Goal: Task Accomplishment & Management: Manage account settings

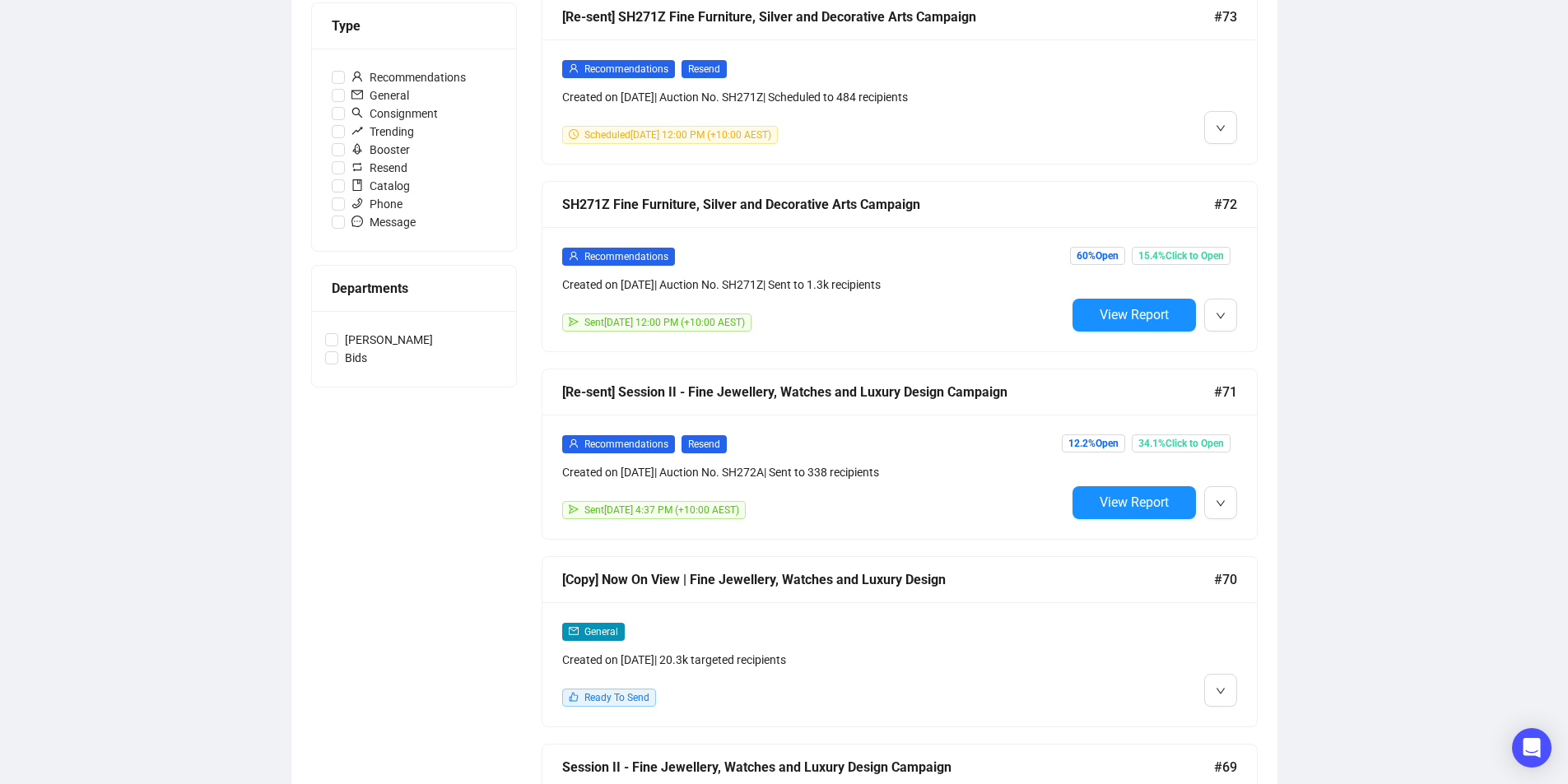
scroll to position [576, 0]
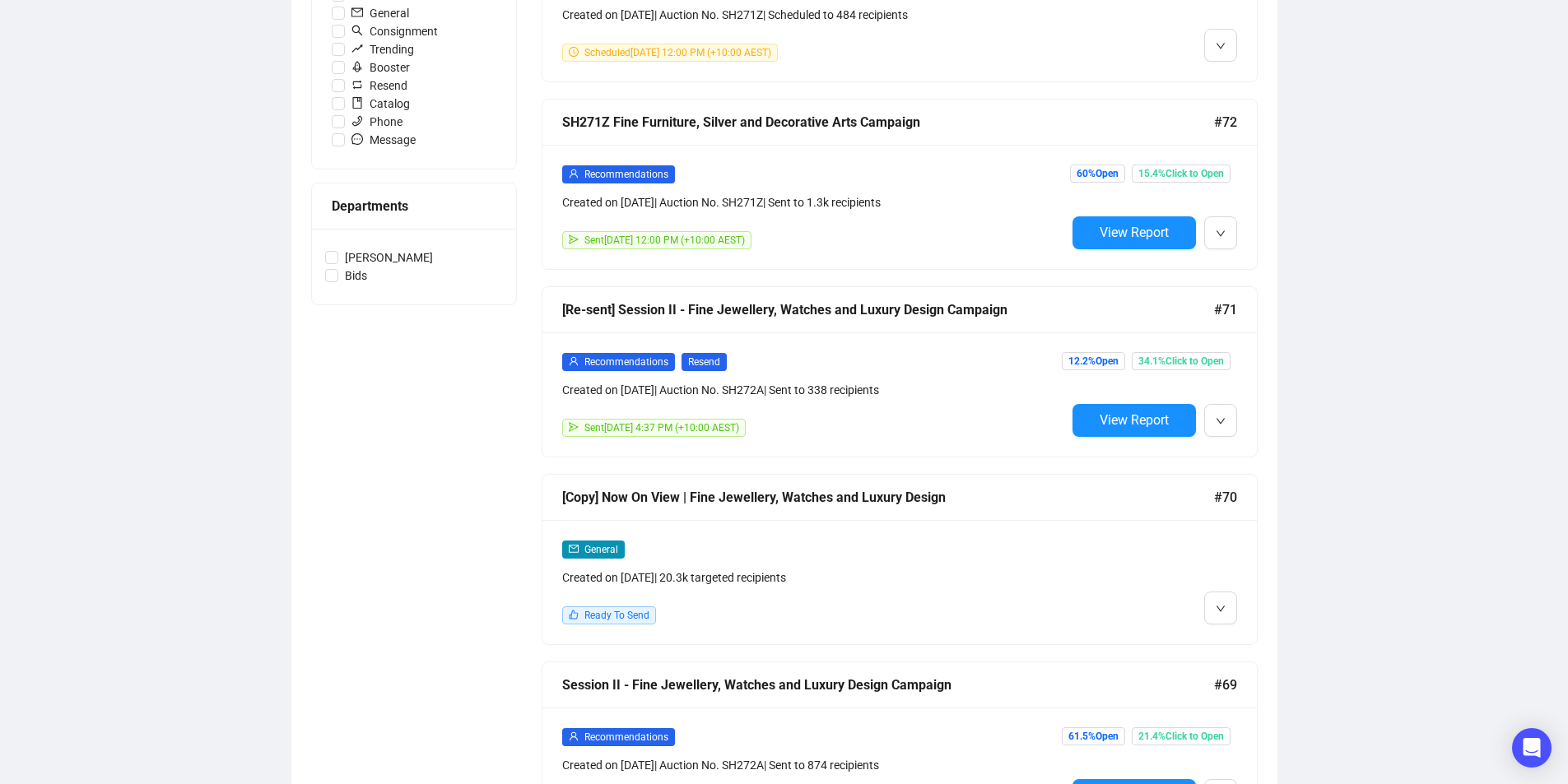
click at [931, 514] on div "[Copy] Now On View | Fine Jewellery, Watches and Luxury Design #70" at bounding box center [900, 498] width 715 height 46
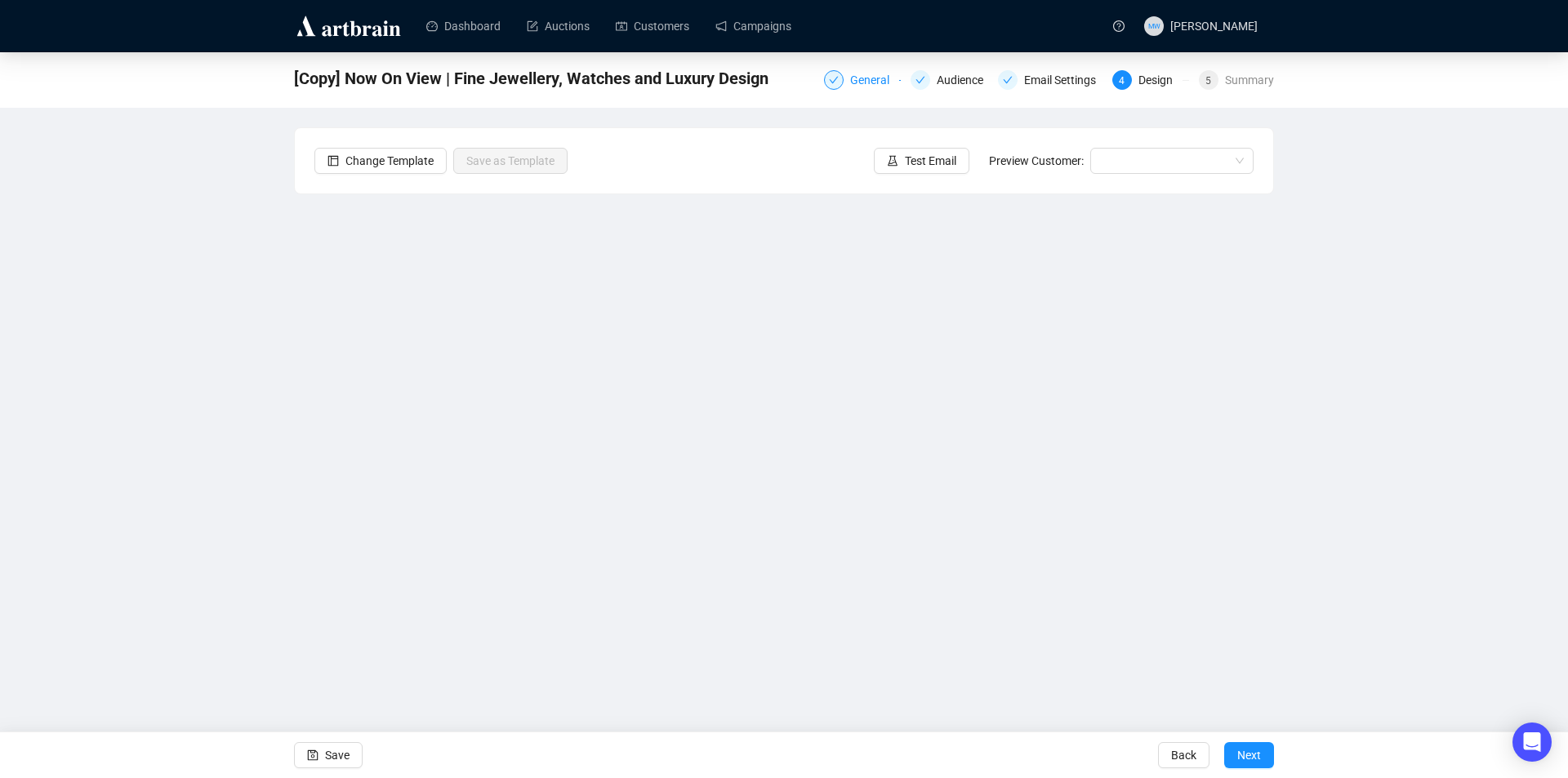
click at [882, 79] on div "General" at bounding box center [875, 79] width 49 height 20
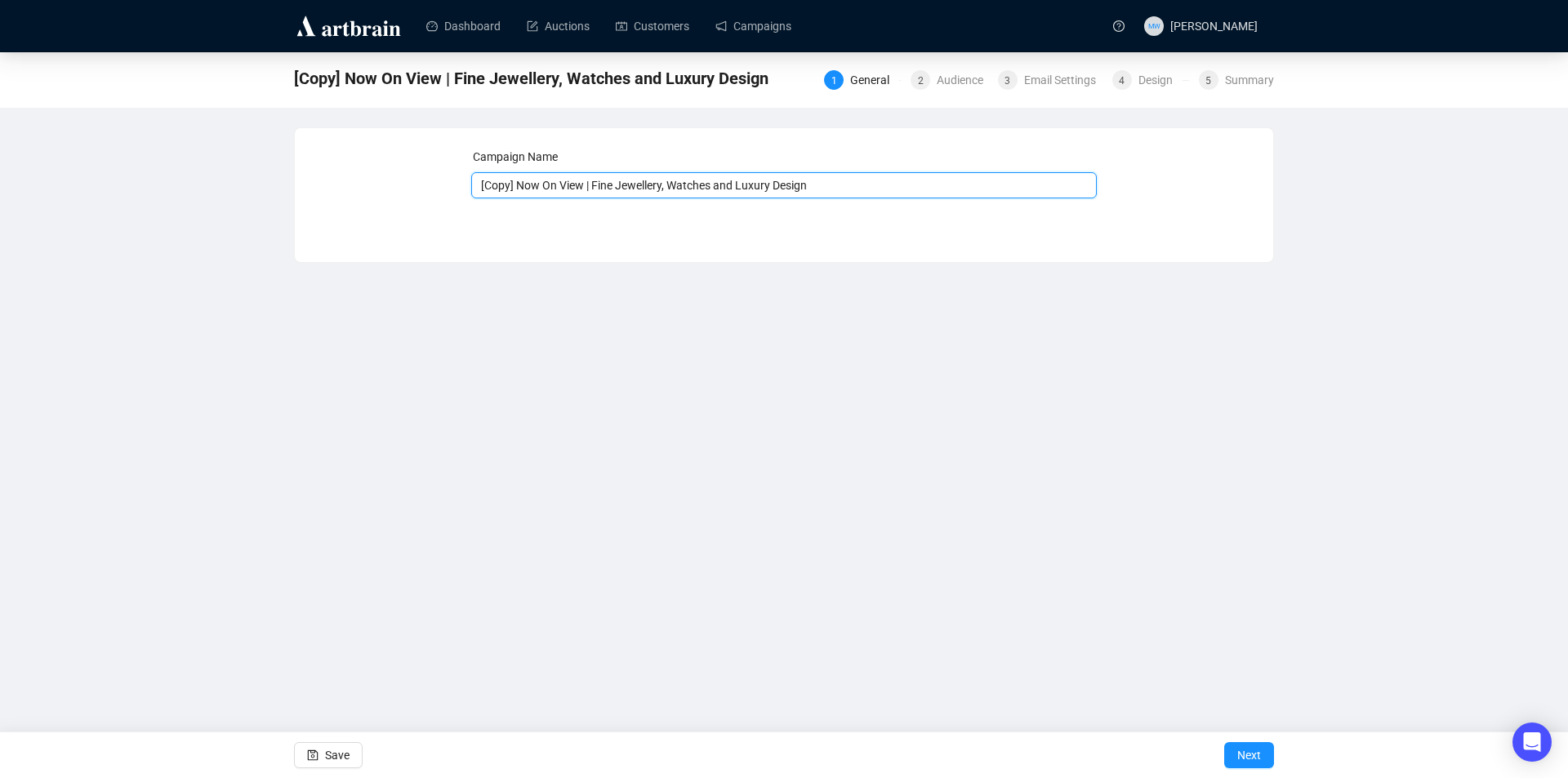
click at [517, 184] on input "[Copy] Now On View | Fine Jewellery, Watches and Luxury Design" at bounding box center [784, 185] width 626 height 26
drag, startPoint x: 585, startPoint y: 184, endPoint x: 452, endPoint y: 174, distance: 133.4
click at [452, 174] on div "Campaign Name [Copy] Now On View | Fine Jewellery, Watches and Luxury Design Sa…" at bounding box center [784, 183] width 939 height 70
type input "Last Weekend To View | Fine Jewellery, Watches and Luxury Design"
click at [325, 753] on span "Save" at bounding box center [337, 755] width 25 height 45
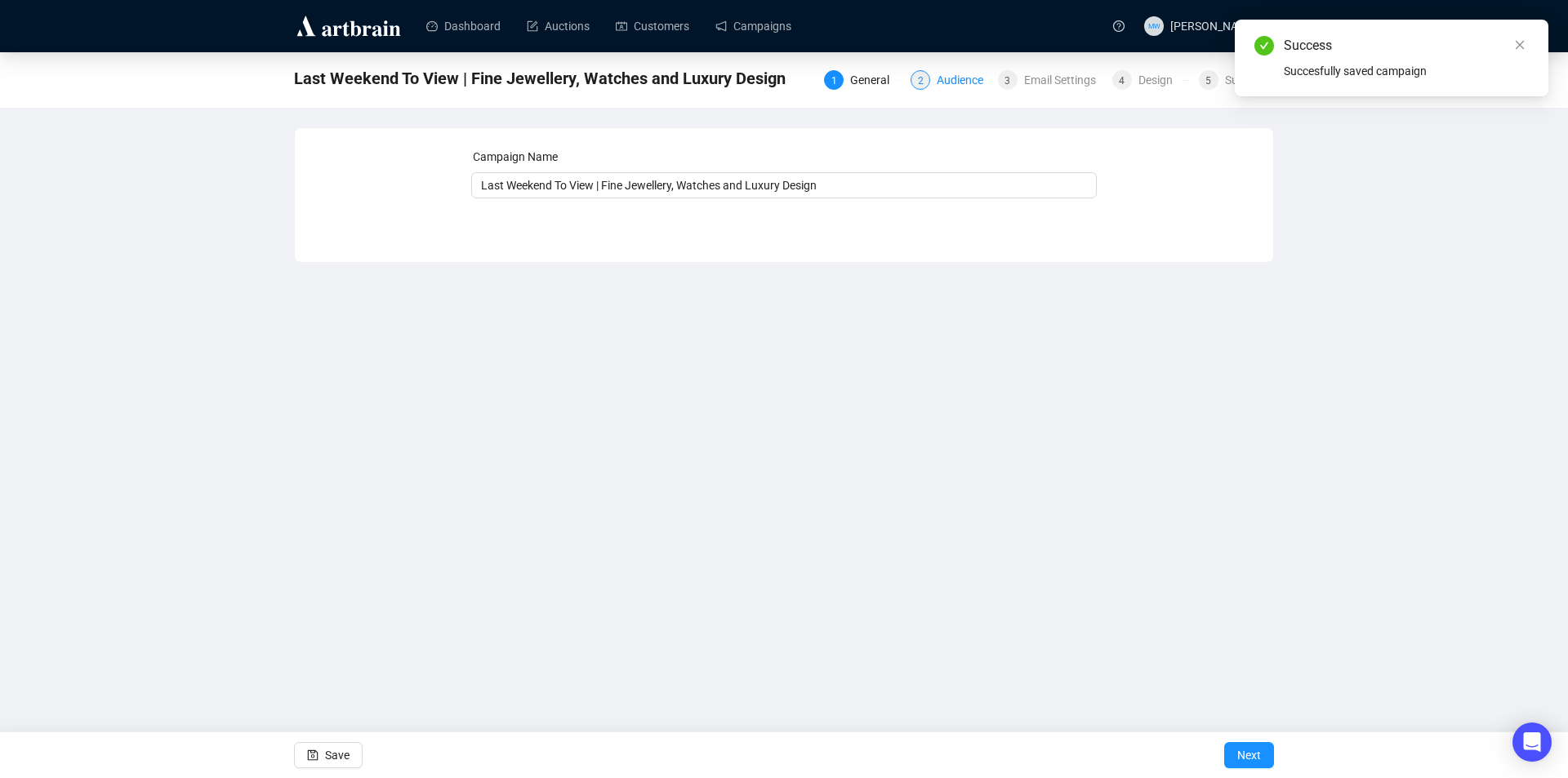
click at [962, 78] on div "Audience" at bounding box center [965, 79] width 57 height 20
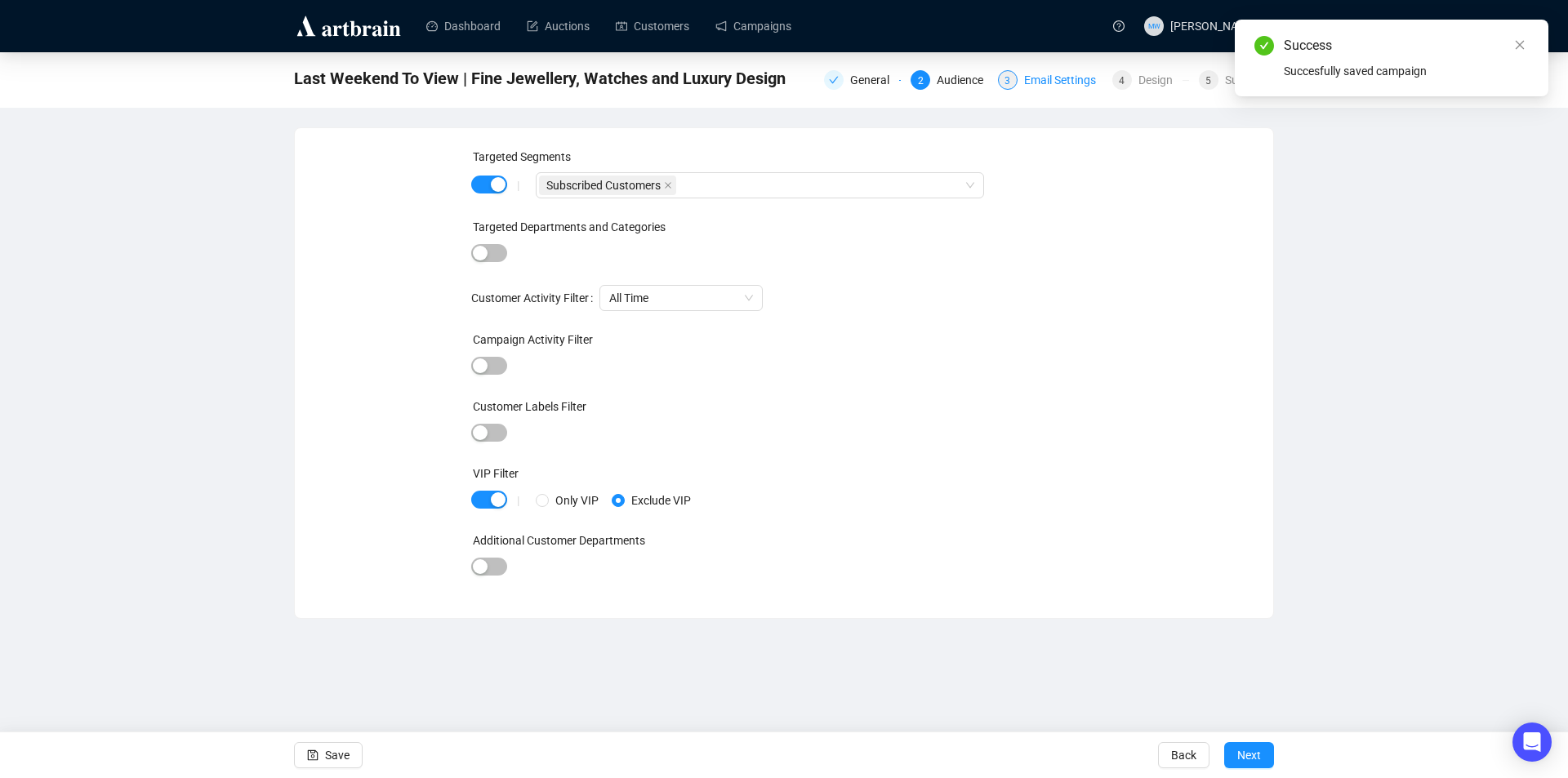
click at [1050, 80] on div "Email Settings" at bounding box center [1065, 79] width 81 height 20
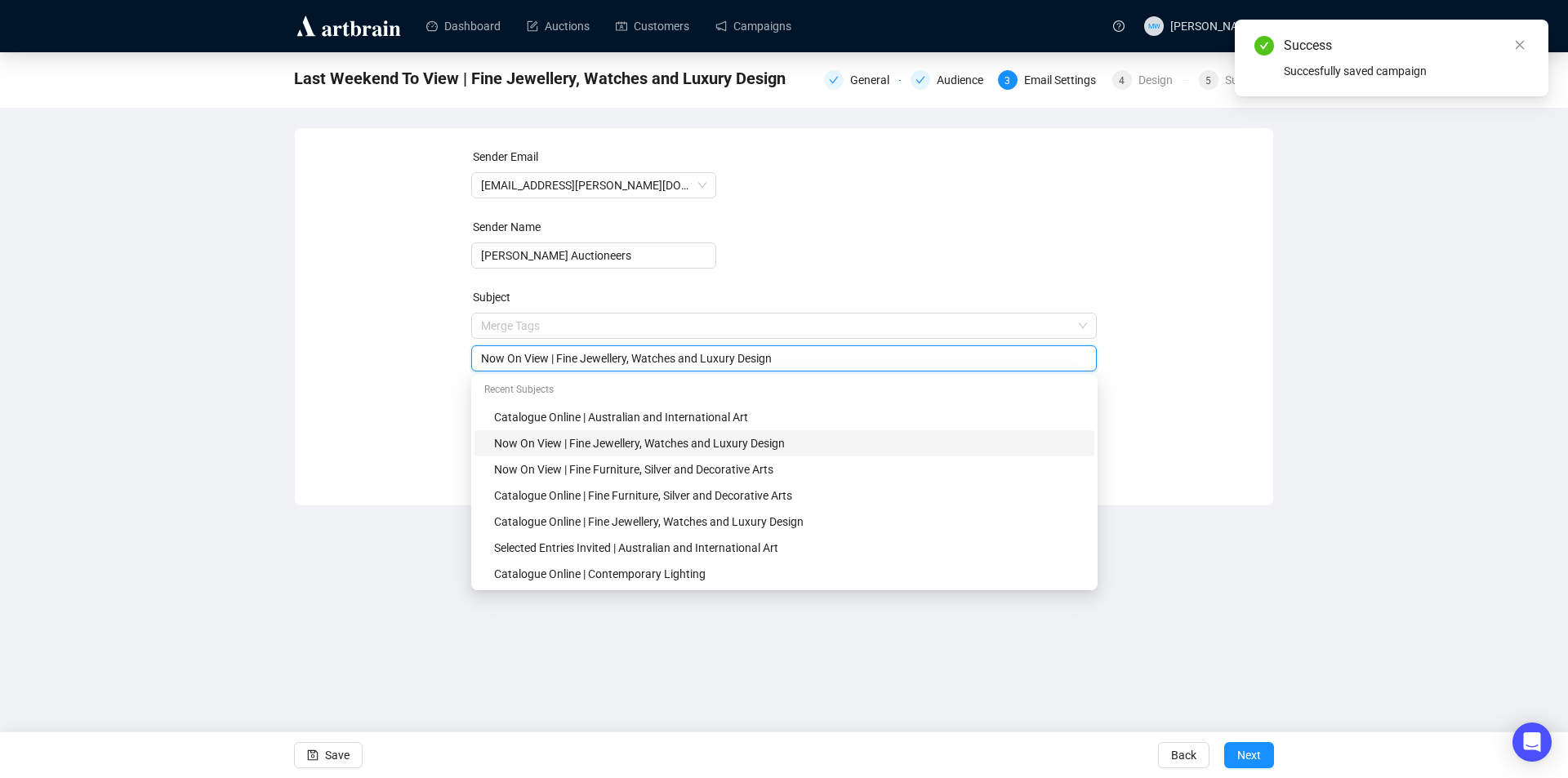
drag, startPoint x: 549, startPoint y: 323, endPoint x: 432, endPoint y: 304, distance: 118.5
click at [432, 305] on div "Sender Email info@shapiro.com.au Sender Name Shapiro Auctioneers Subject Merge …" at bounding box center [784, 305] width 939 height 313
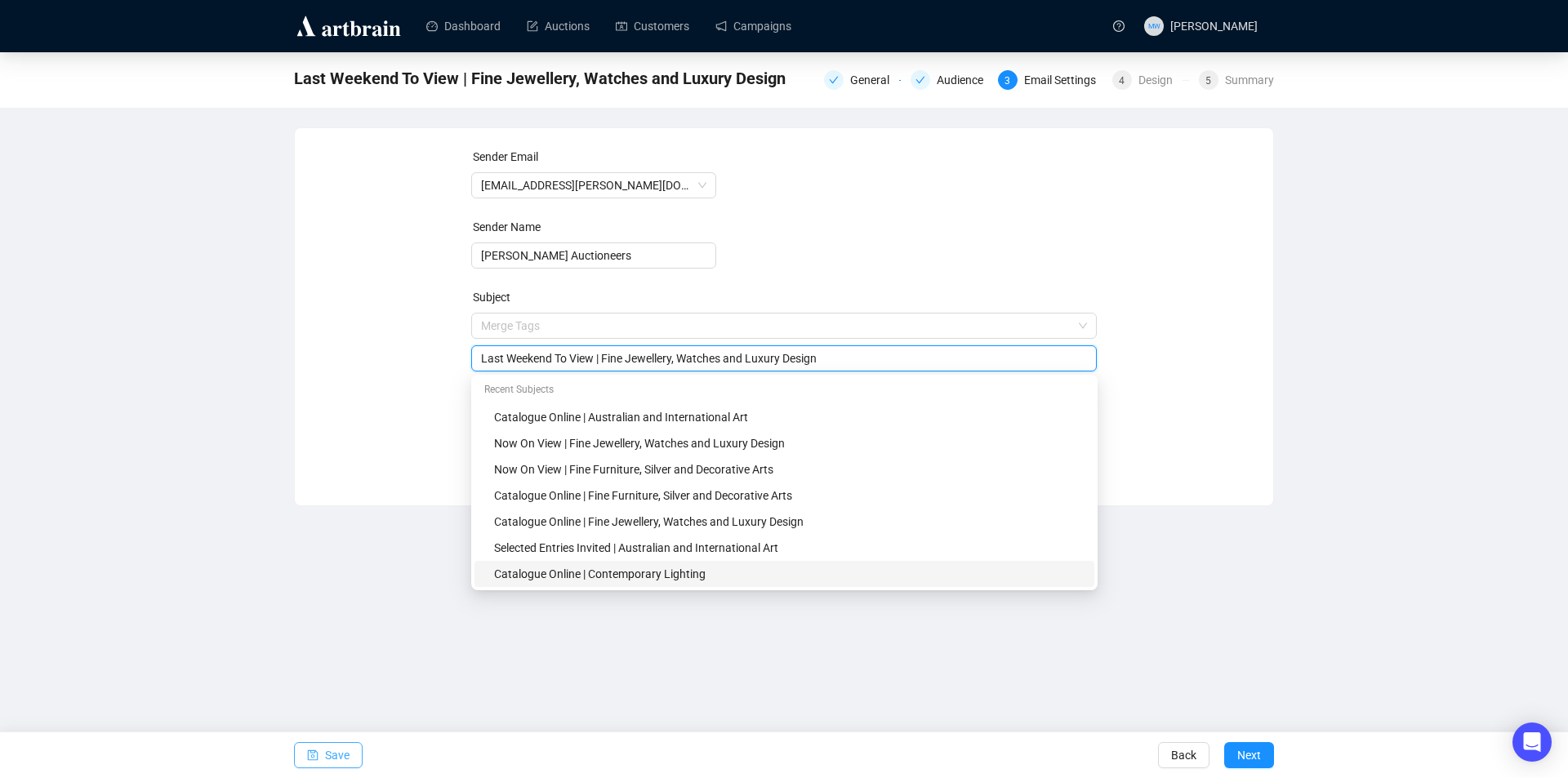
type input "Last Weekend To View | Fine Jewellery, Watches and Luxury Design"
click at [326, 761] on span "Save" at bounding box center [337, 755] width 25 height 45
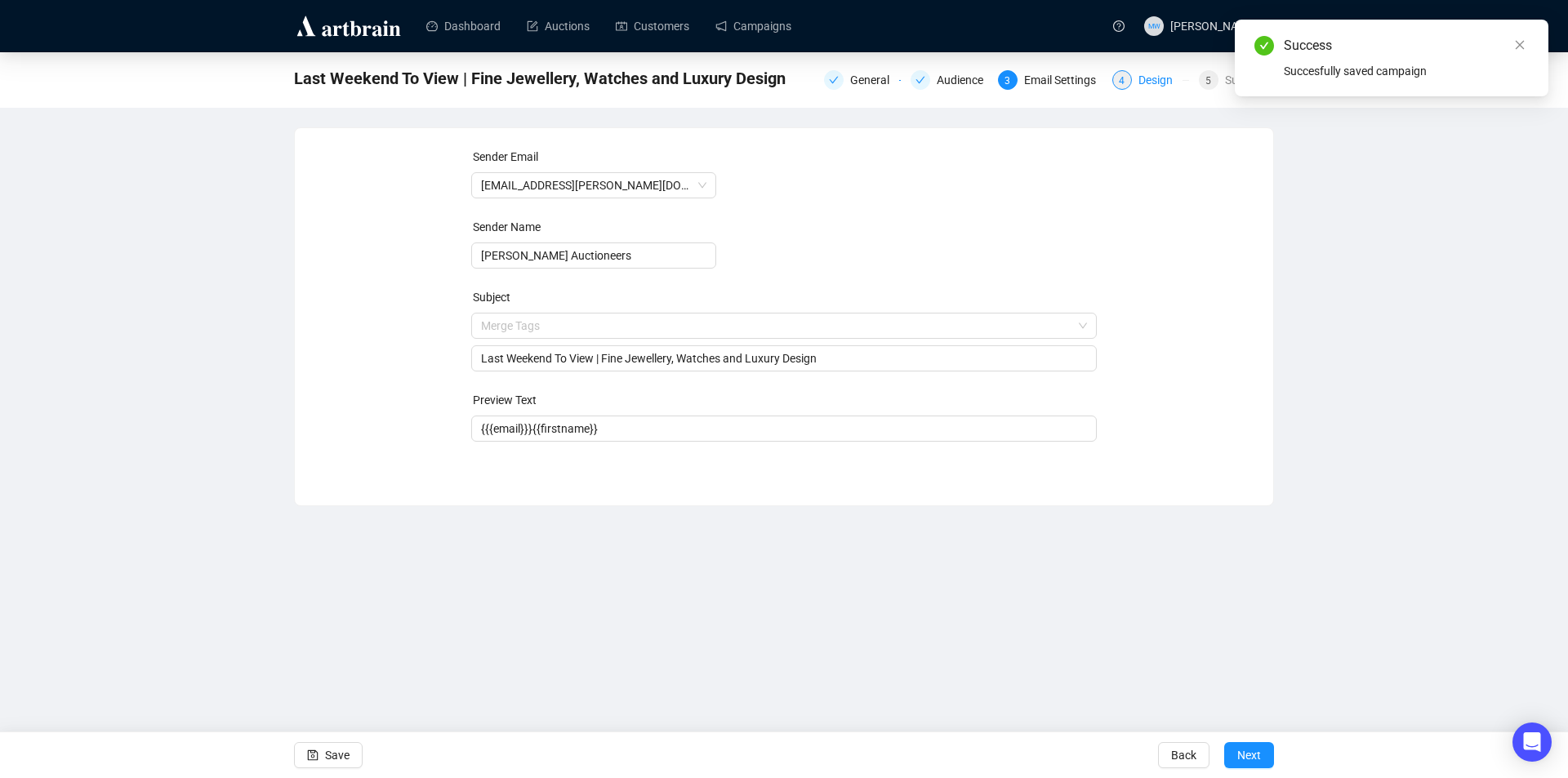
click at [1151, 85] on div "Design" at bounding box center [1160, 79] width 44 height 20
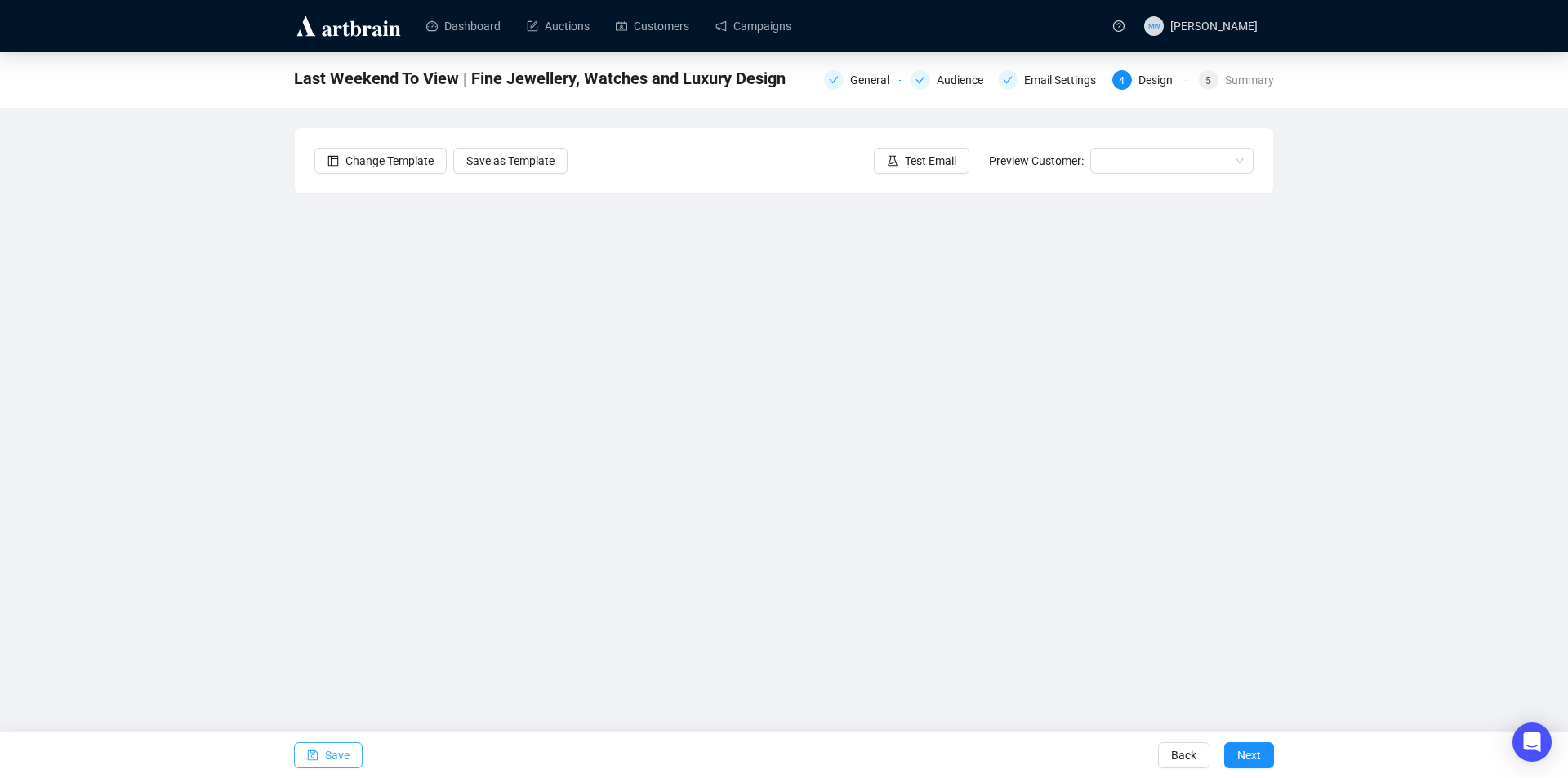
click at [324, 750] on button "Save" at bounding box center [328, 755] width 69 height 26
click at [332, 753] on span "Save" at bounding box center [337, 755] width 25 height 45
click at [329, 759] on span "Save" at bounding box center [337, 755] width 25 height 45
click at [323, 758] on button "Save" at bounding box center [328, 755] width 69 height 26
click at [333, 757] on span "Save" at bounding box center [337, 755] width 25 height 45
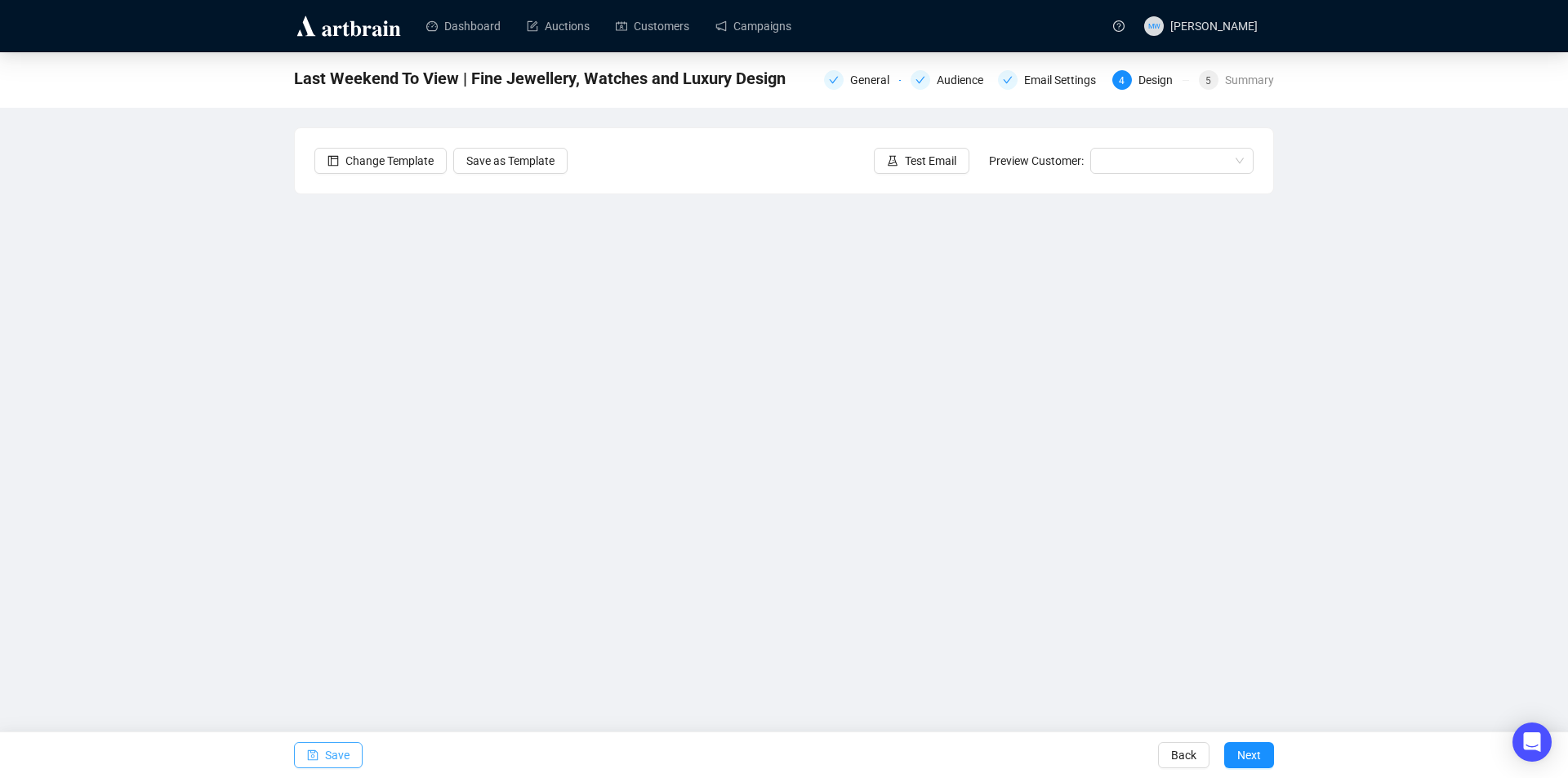
click at [325, 750] on span "Save" at bounding box center [337, 755] width 25 height 45
click at [341, 746] on span "Save" at bounding box center [337, 755] width 25 height 45
click at [933, 166] on span "Test Email" at bounding box center [930, 161] width 51 height 18
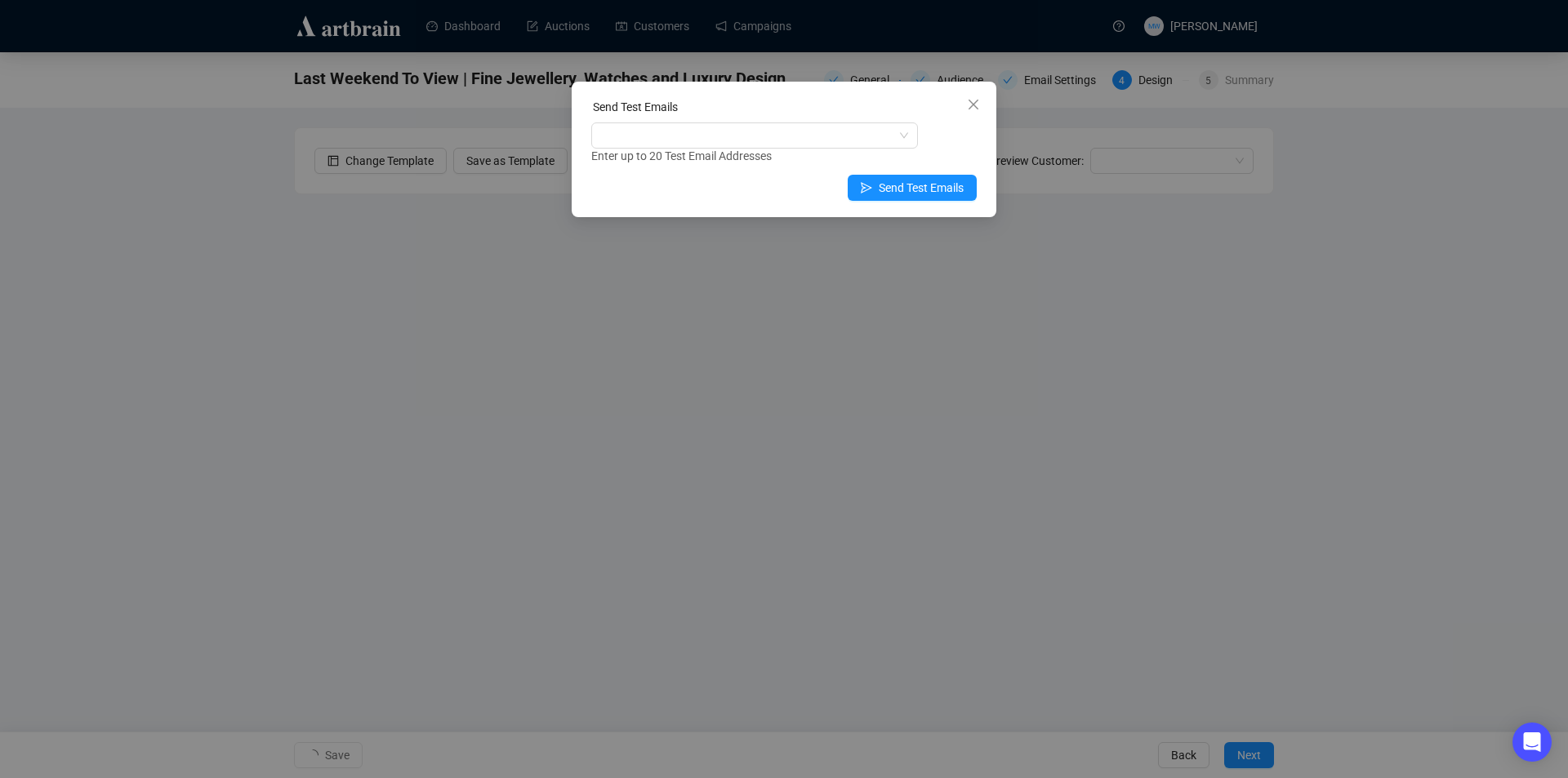
click at [707, 117] on div "Send Test Emails" at bounding box center [784, 110] width 385 height 25
click at [697, 130] on div at bounding box center [746, 135] width 303 height 23
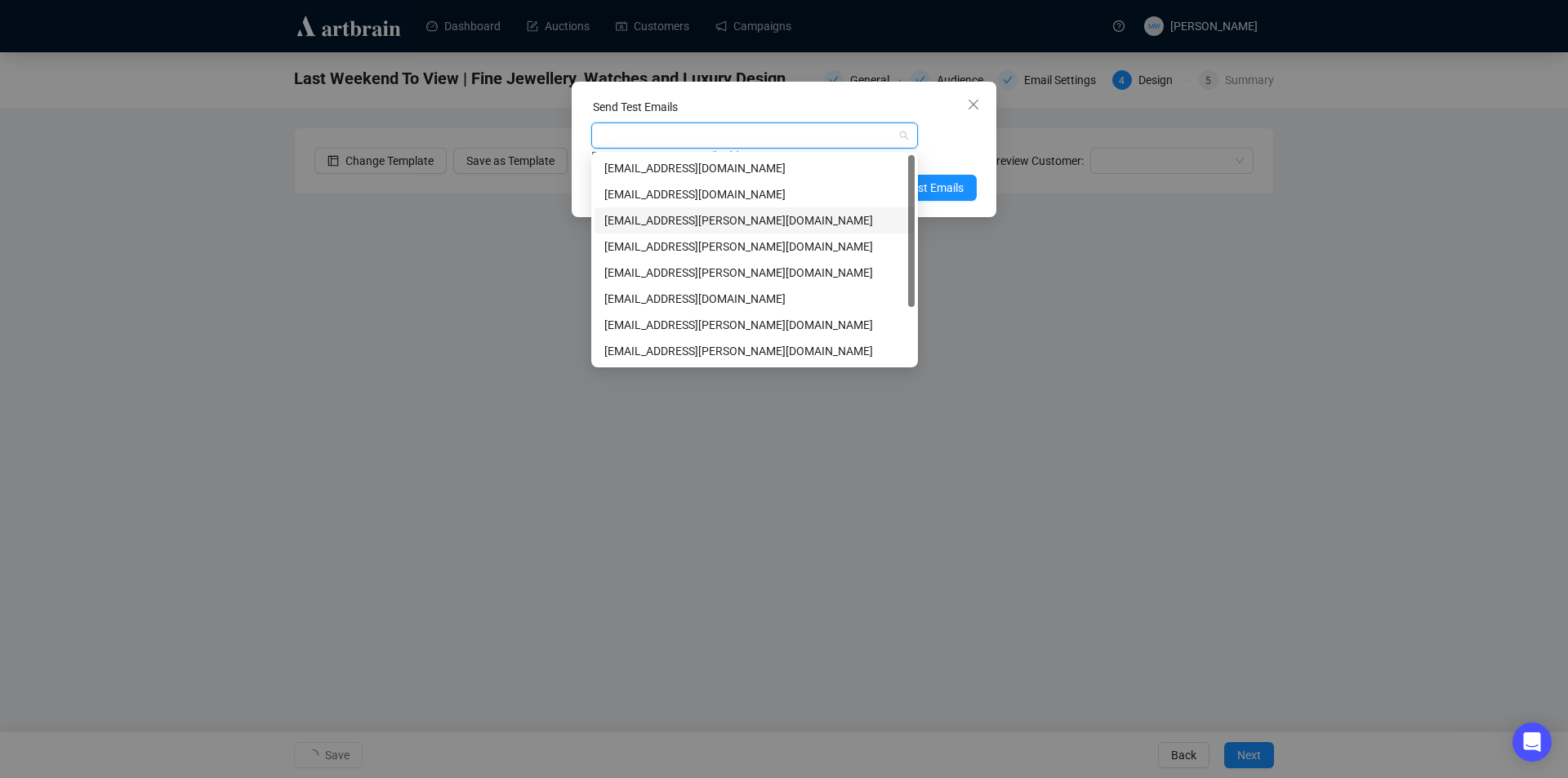
click at [629, 222] on div "mwong@shapiro.com.au" at bounding box center [755, 220] width 300 height 18
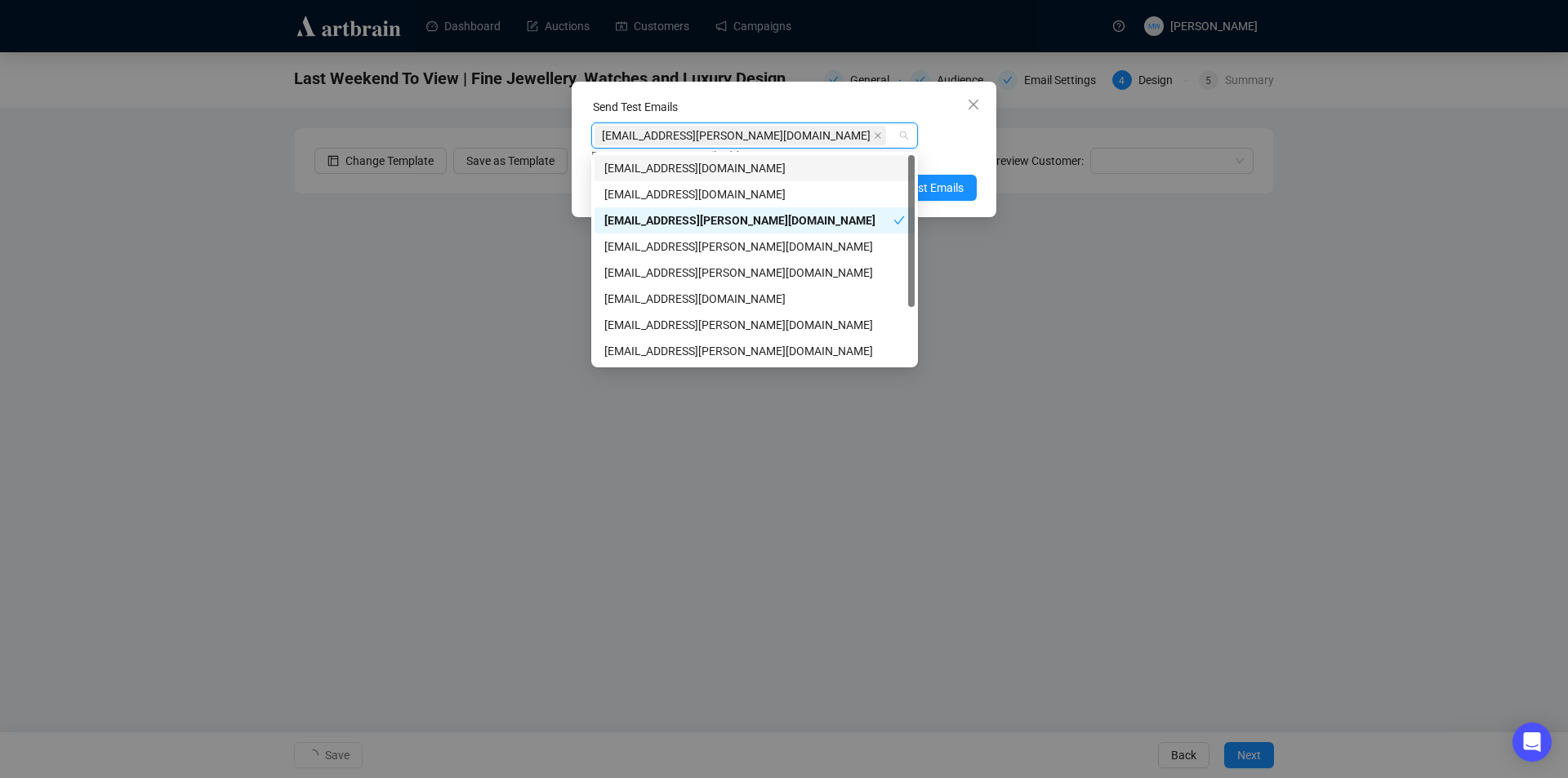
click at [971, 145] on div "mwong@shapiro.com.au Enter up to 20 Test Email Addresses" at bounding box center [784, 144] width 385 height 42
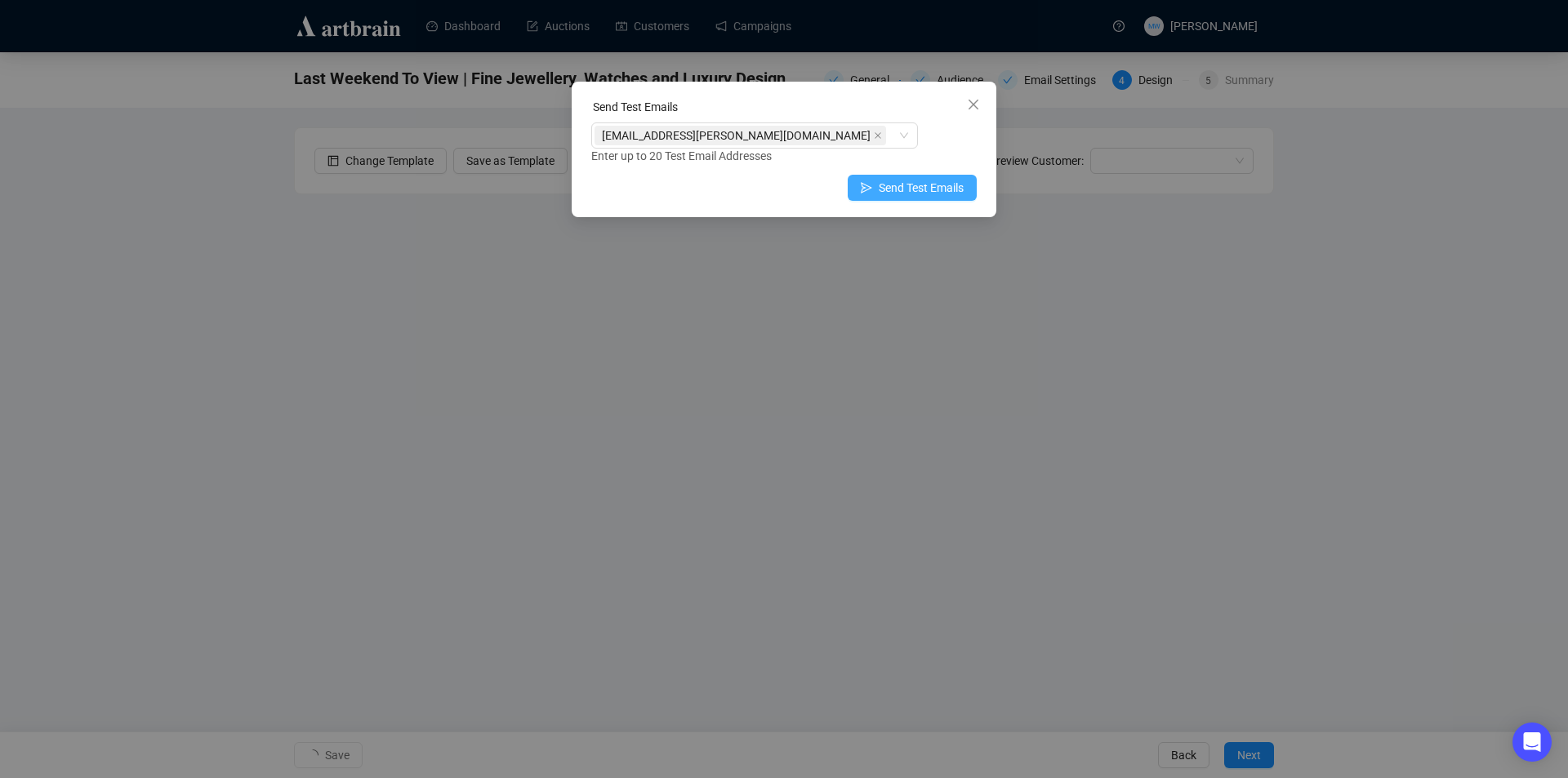
click at [942, 190] on span "Send Test Emails" at bounding box center [921, 187] width 85 height 18
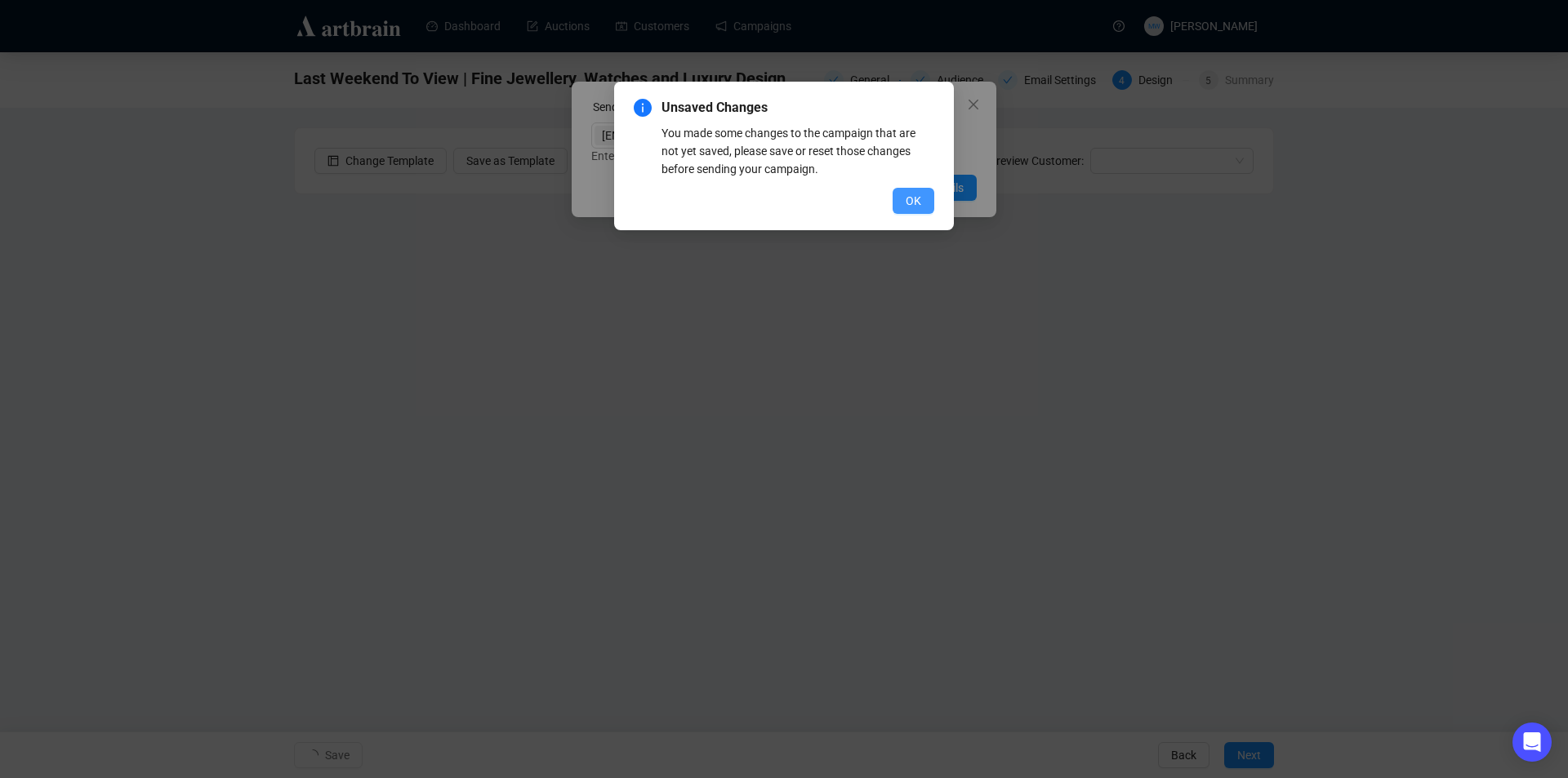
click at [911, 196] on span "OK" at bounding box center [913, 200] width 15 height 18
